Goal: Find specific page/section: Find specific page/section

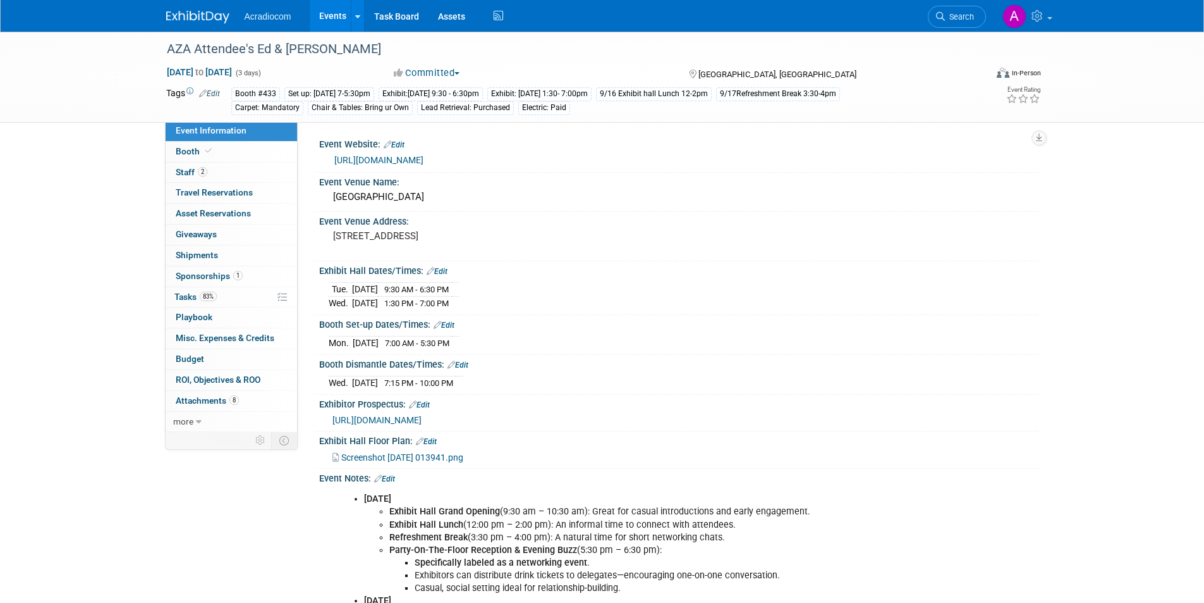
click at [205, 21] on img at bounding box center [197, 17] width 63 height 13
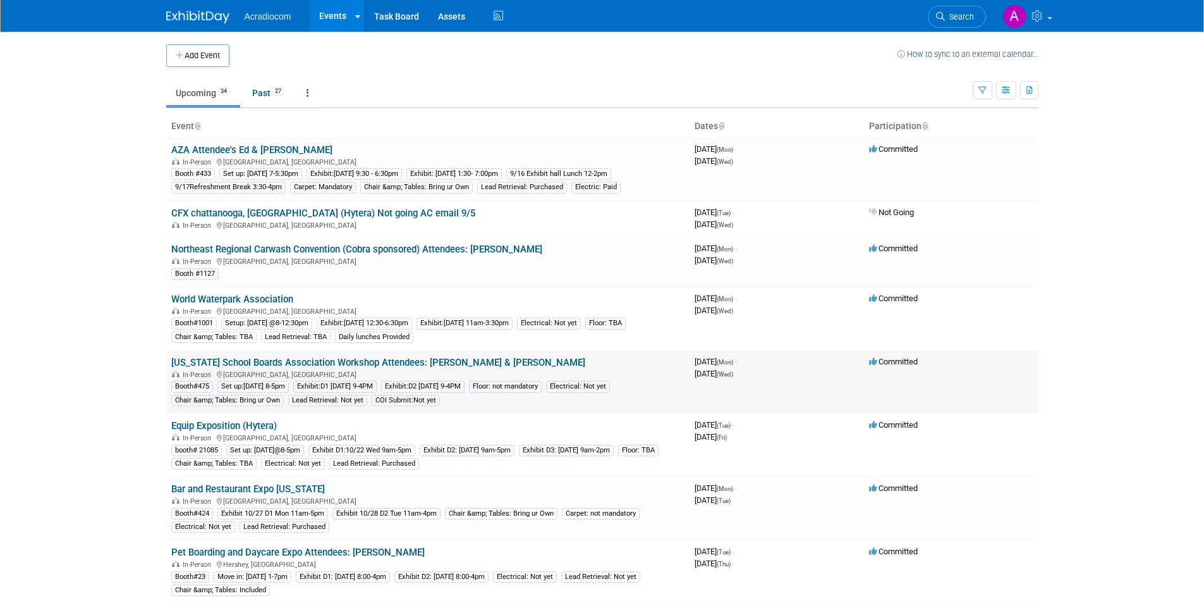
click at [420, 364] on link "[US_STATE] School Boards Association Workshop Attendees: [PERSON_NAME] & [PERSO…" at bounding box center [378, 362] width 414 height 11
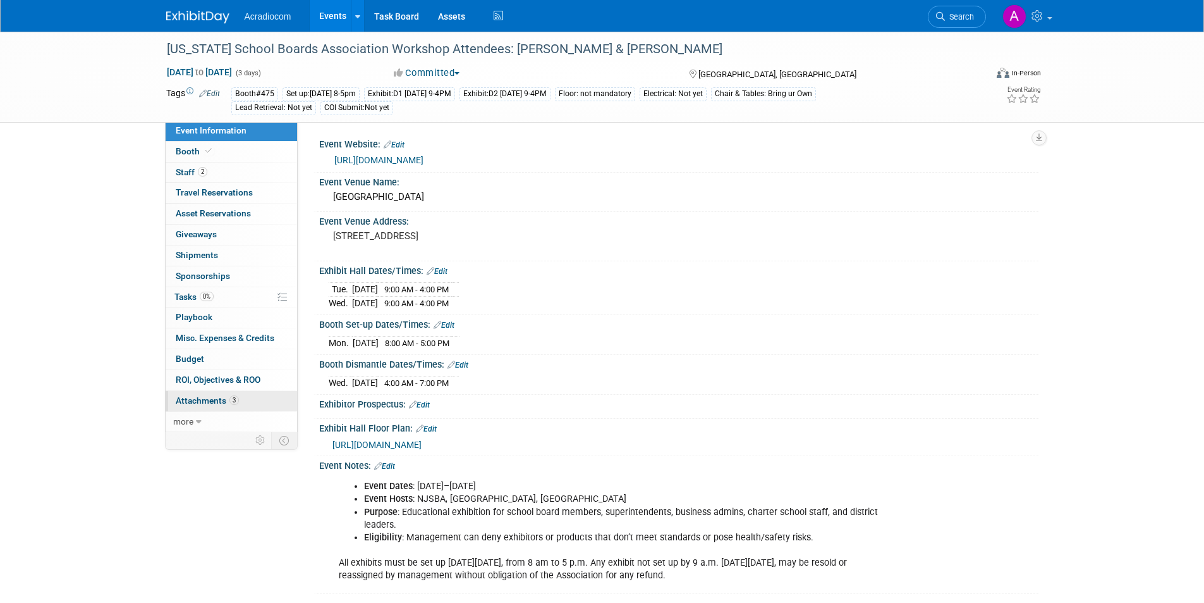
click at [255, 396] on link "3 Attachments 3" at bounding box center [232, 401] width 132 height 20
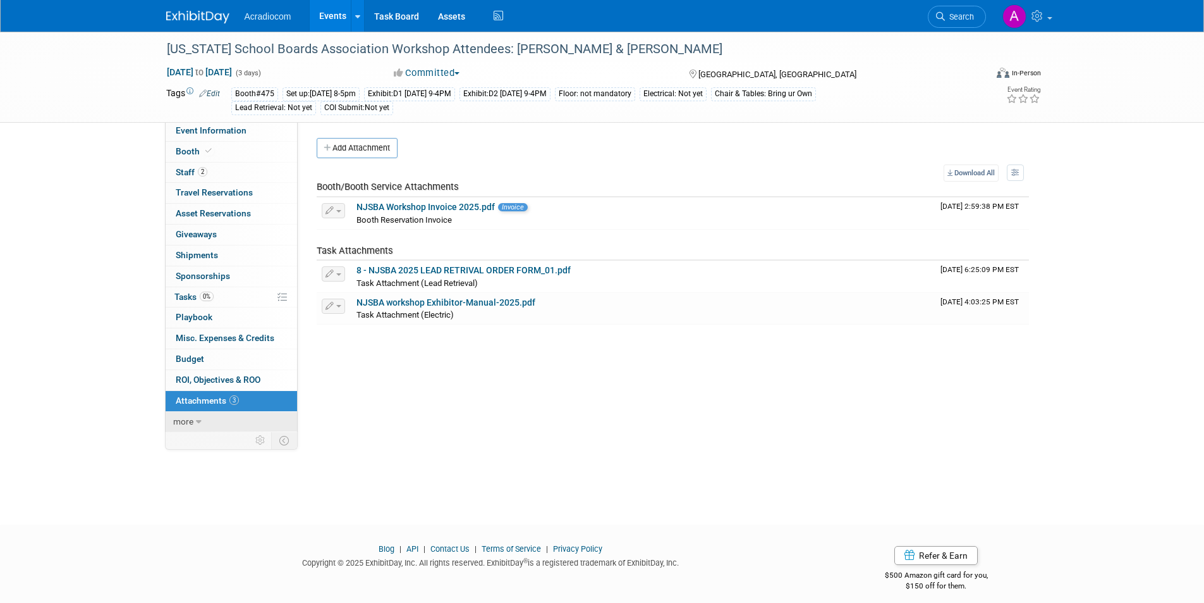
click at [204, 420] on link "more" at bounding box center [232, 422] width 132 height 20
